Goal: Task Accomplishment & Management: Use online tool/utility

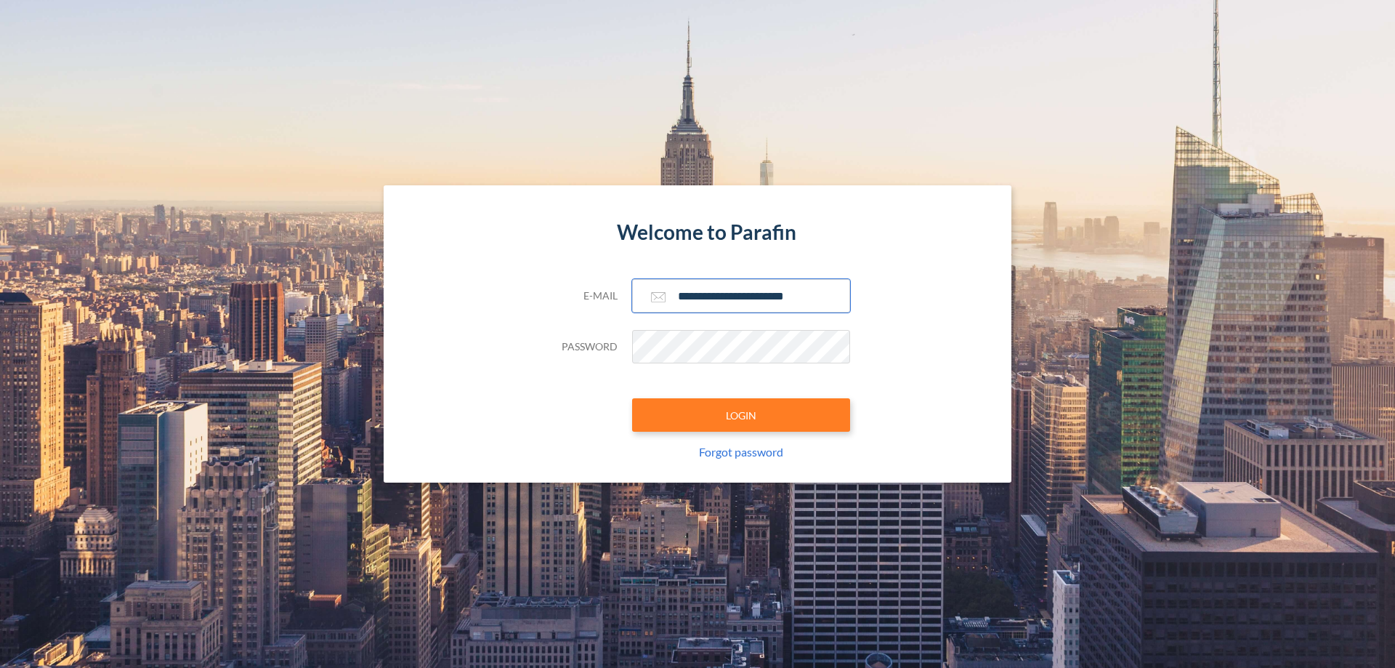
type input "**********"
click at [741, 415] on button "LOGIN" at bounding box center [741, 414] width 218 height 33
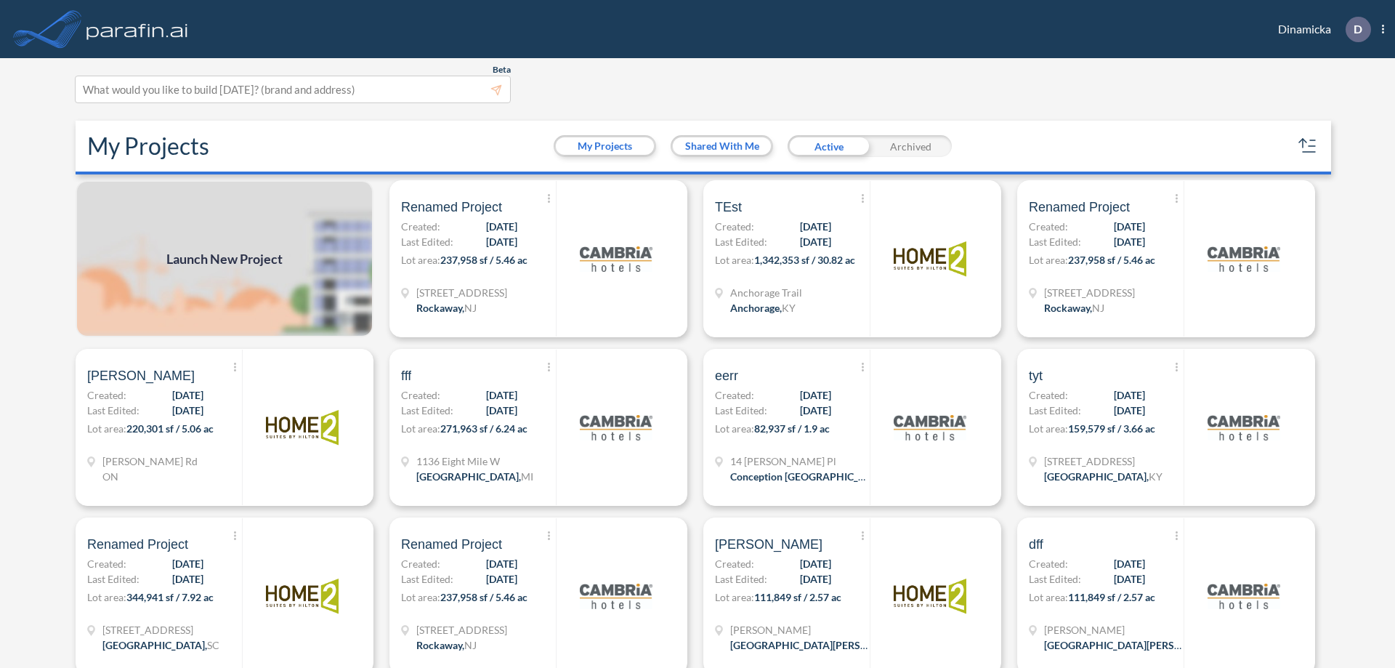
scroll to position [4, 0]
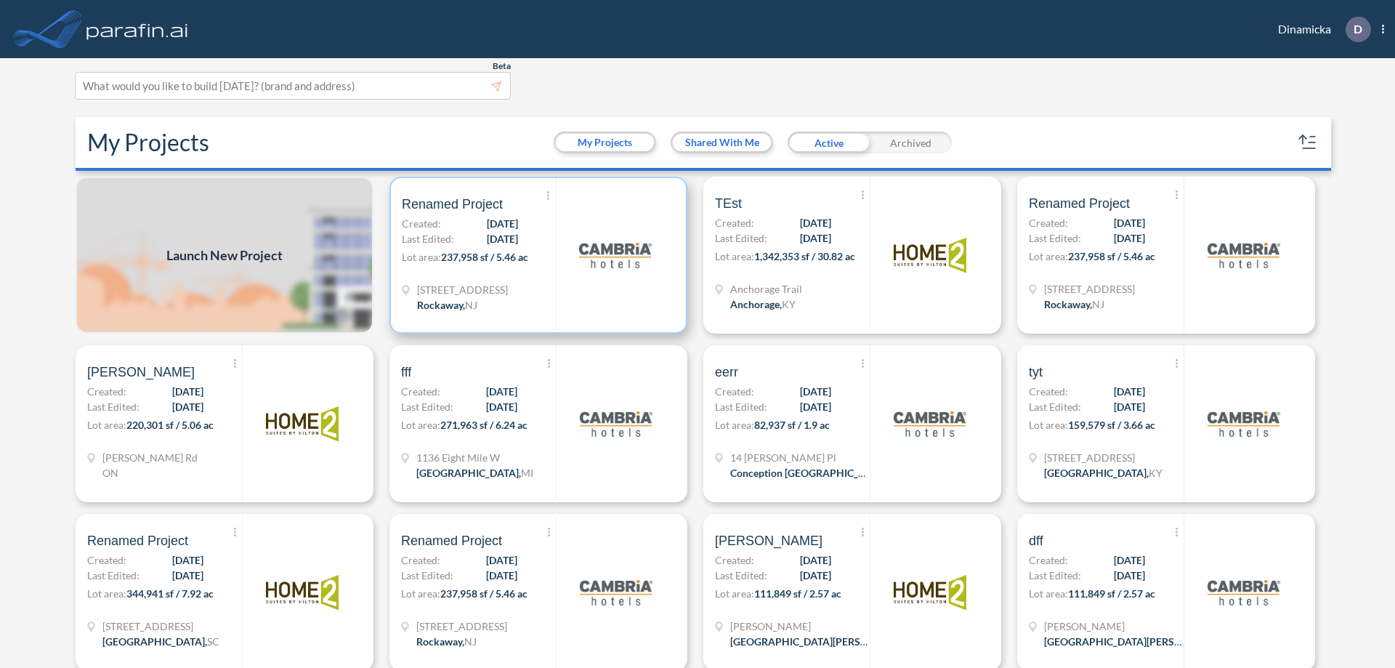
click at [535, 255] on p "Lot area: 237,958 sf / 5.46 ac" at bounding box center [479, 259] width 154 height 21
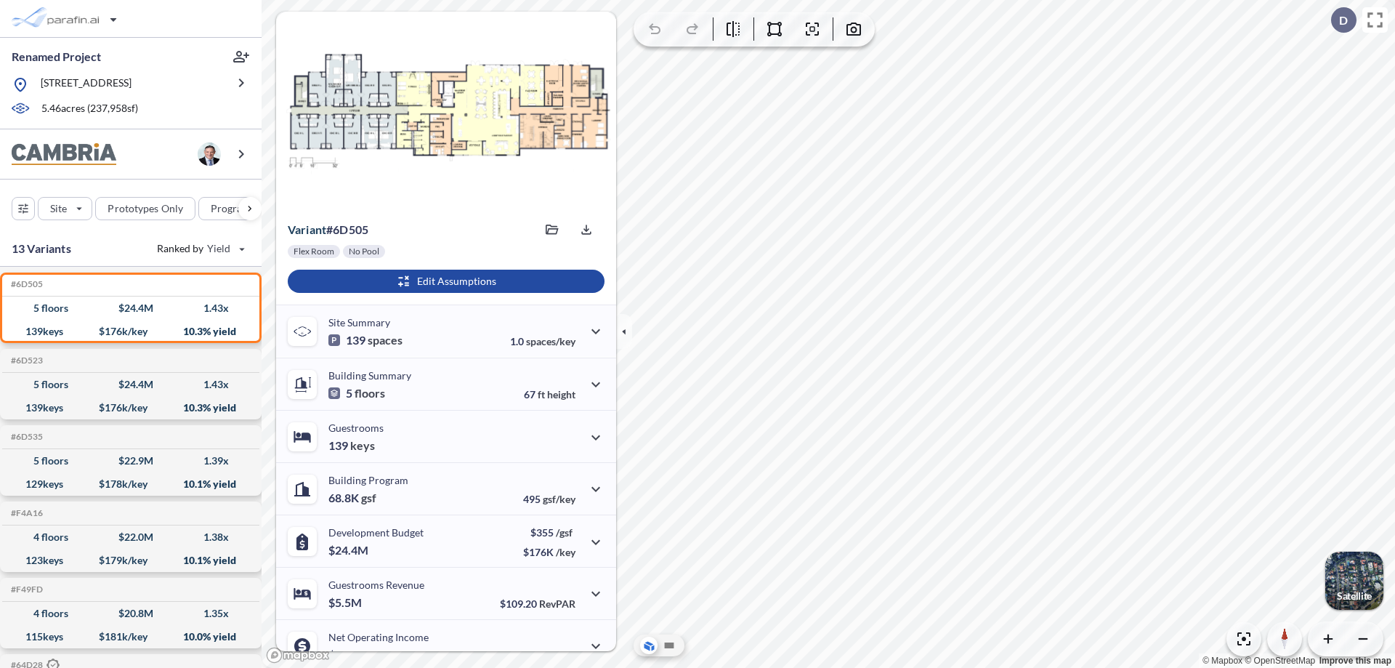
scroll to position [73, 0]
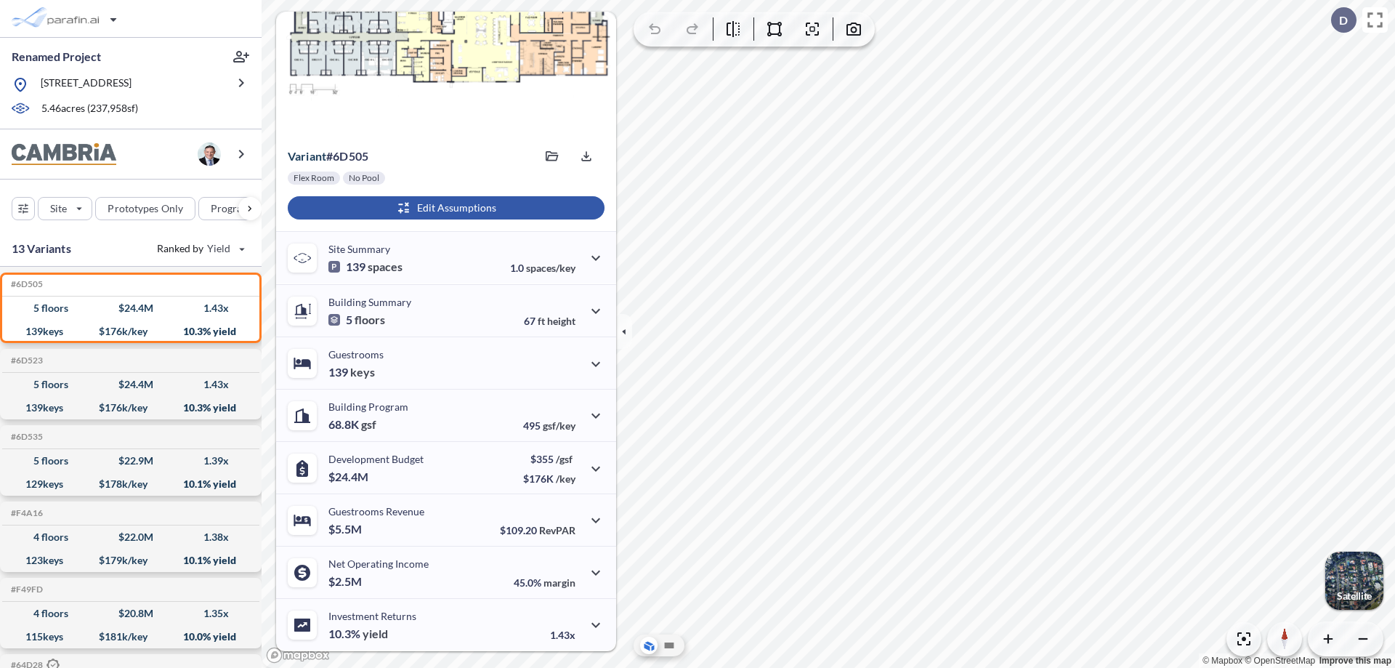
click at [444, 208] on div "button" at bounding box center [446, 207] width 317 height 23
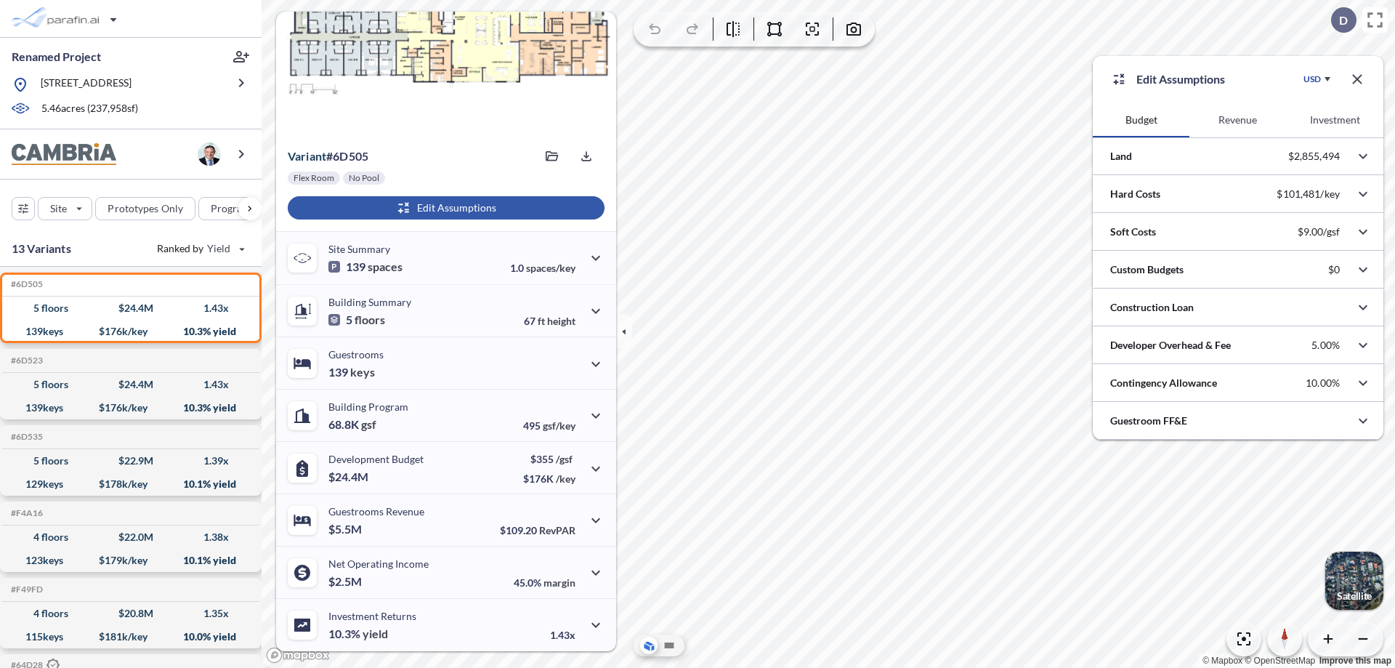
click at [1237, 120] on button "Revenue" at bounding box center [1237, 119] width 97 height 35
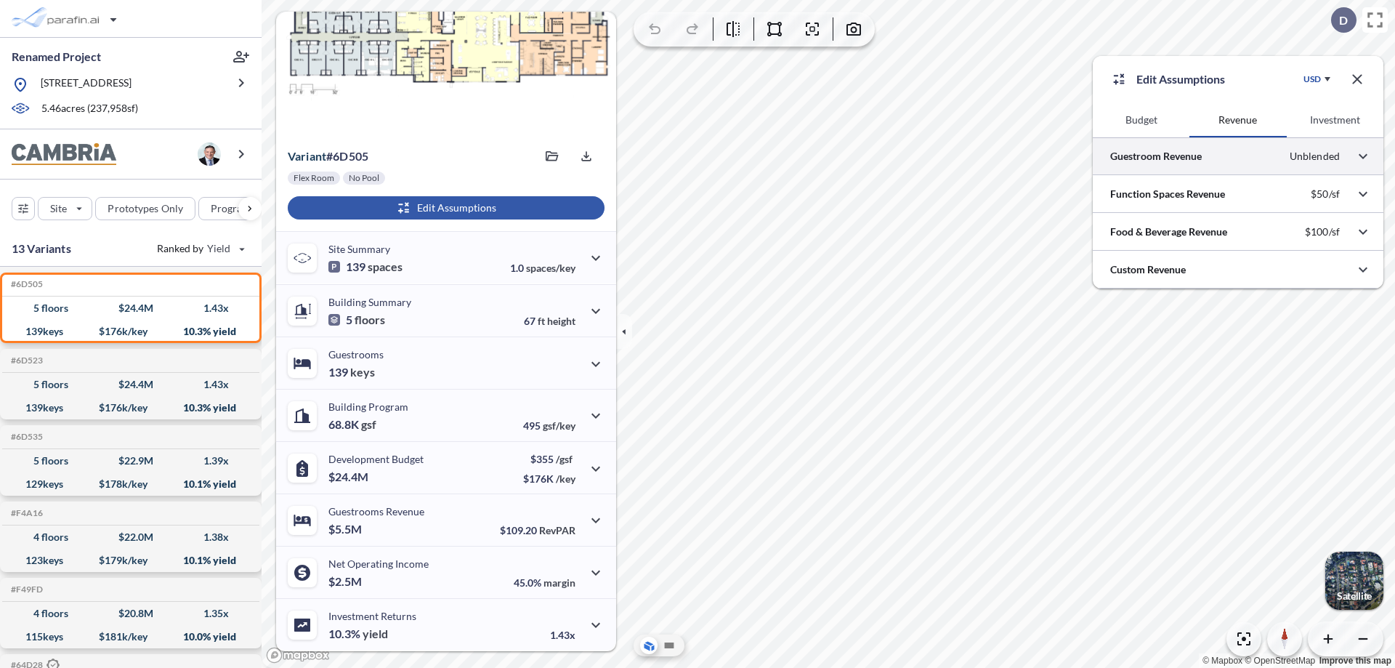
click at [1238, 156] on div at bounding box center [1238, 155] width 291 height 37
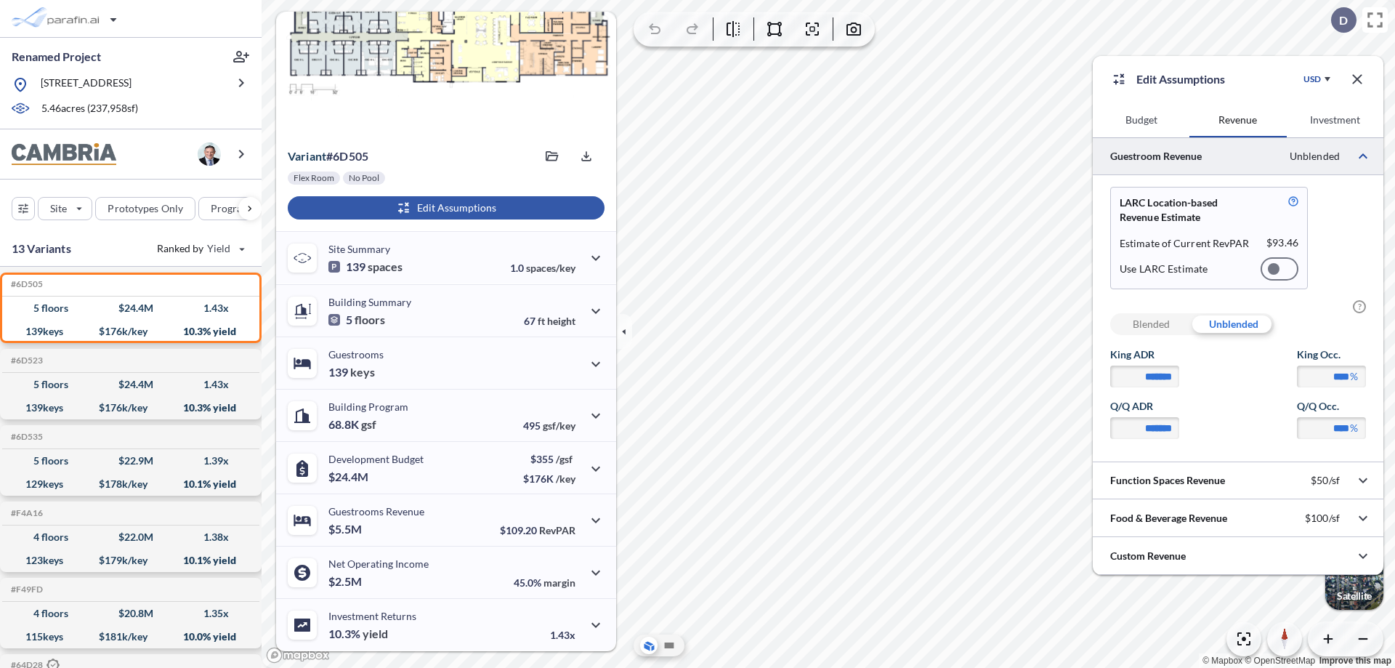
click at [1279, 269] on div at bounding box center [1280, 268] width 38 height 23
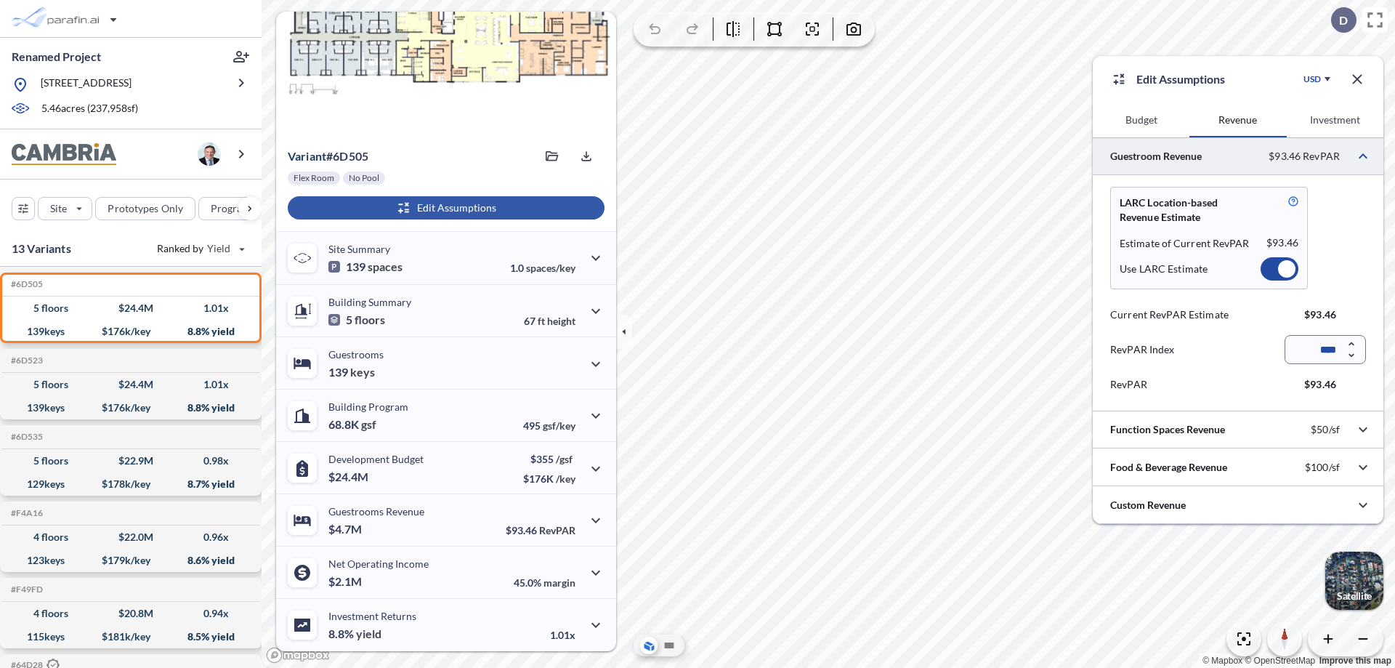
scroll to position [65, 0]
